Goal: Task Accomplishment & Management: Use online tool/utility

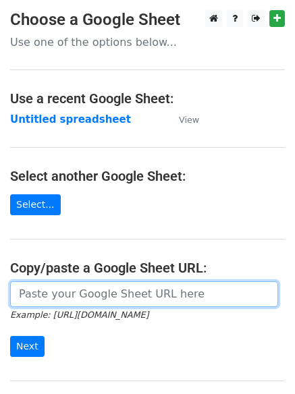
click at [86, 300] on input "url" at bounding box center [144, 294] width 268 height 26
type input "[URL][DOMAIN_NAME]"
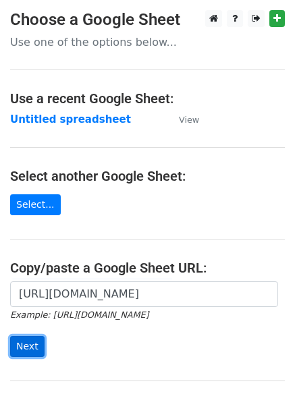
click at [32, 340] on input "Next" at bounding box center [27, 346] width 34 height 21
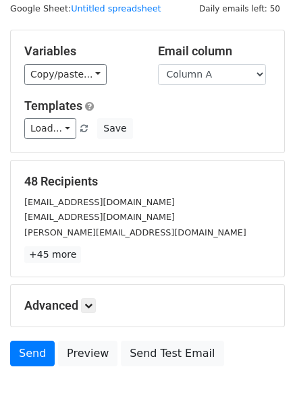
scroll to position [130, 0]
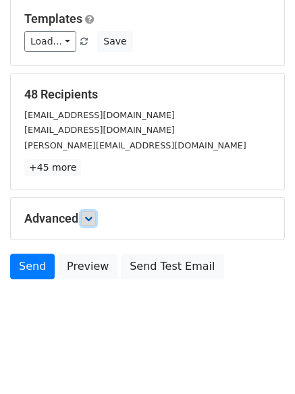
click at [92, 218] on icon at bounding box center [88, 218] width 8 height 8
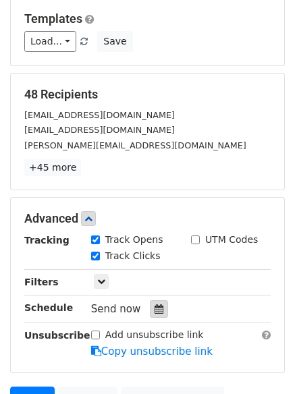
click at [154, 310] on icon at bounding box center [158, 308] width 9 height 9
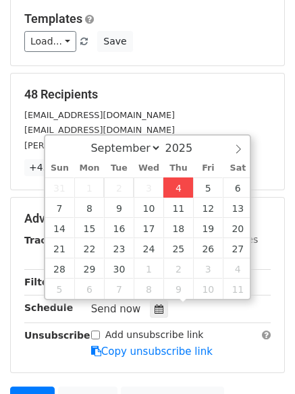
type input "2025-09-04 12:00"
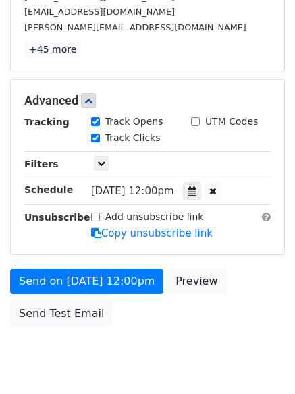
scroll to position [249, 0]
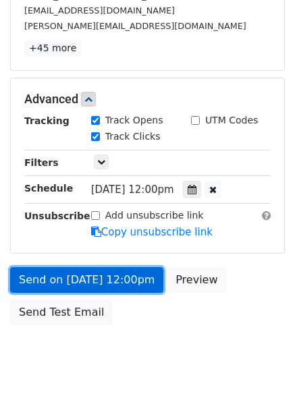
click at [83, 275] on link "Send on Sep 4 at 12:00pm" at bounding box center [86, 280] width 153 height 26
